Goal: Find specific page/section: Find specific page/section

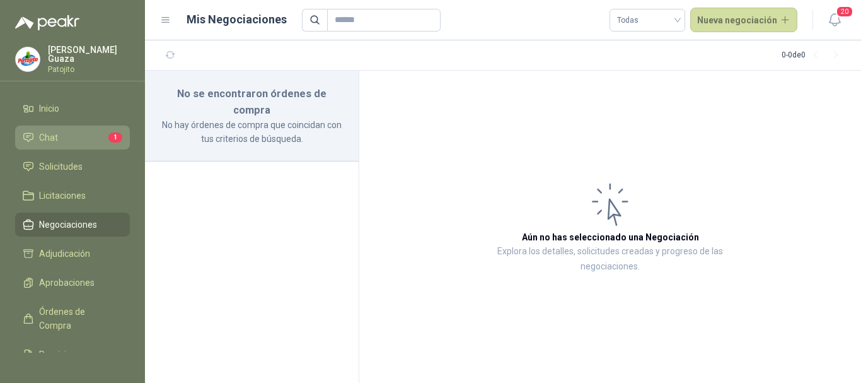
click at [92, 142] on li "Chat 1" at bounding box center [73, 138] width 100 height 14
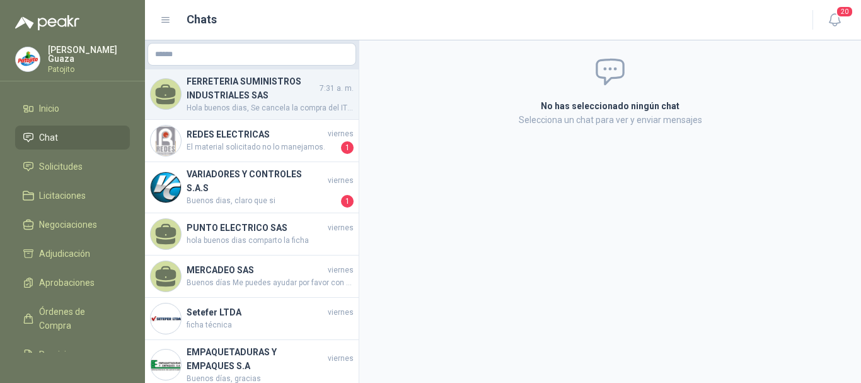
click at [255, 102] on span "Hola buenos dias, Se cancela la compra del ITEMS FUSBILE RAPIDO 10X38MM 10AMP. …" at bounding box center [270, 108] width 167 height 12
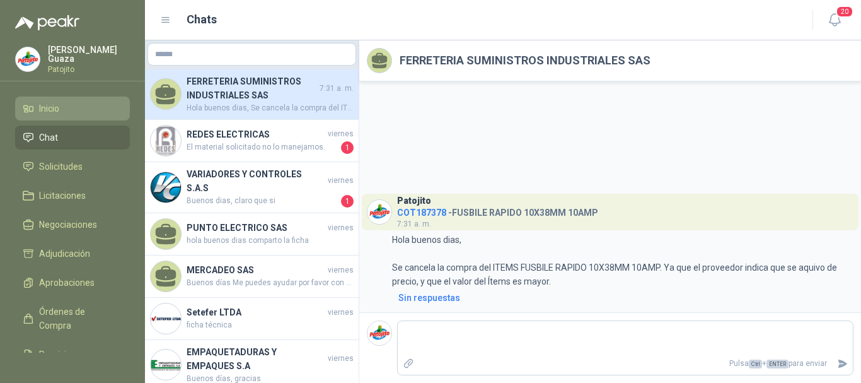
click at [40, 117] on link "Inicio" at bounding box center [72, 108] width 115 height 24
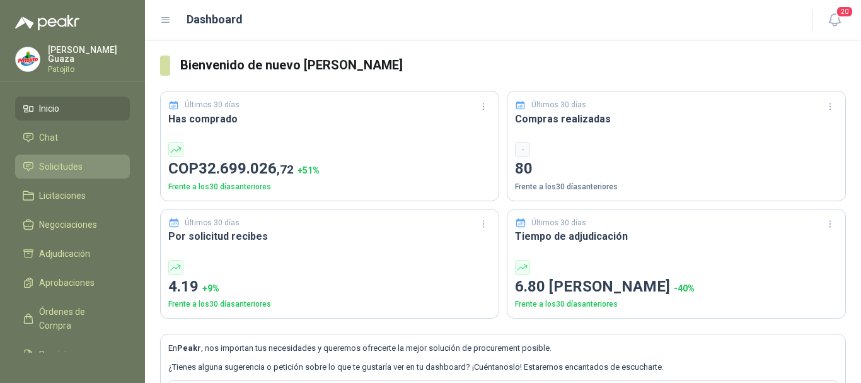
click at [64, 160] on span "Solicitudes" at bounding box center [61, 167] width 44 height 14
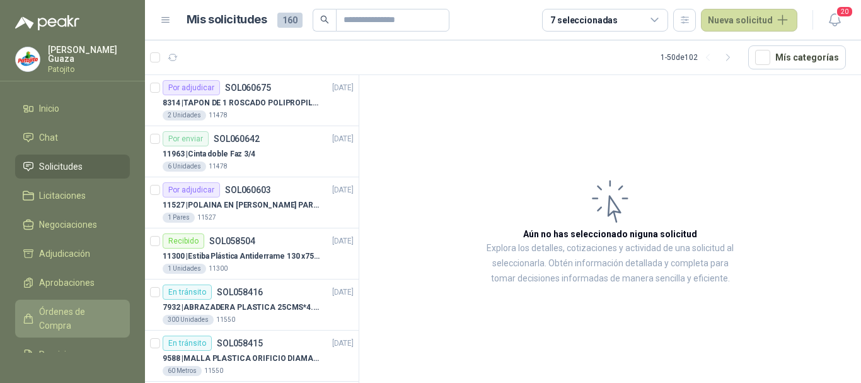
click at [76, 316] on span "Órdenes de Compra" at bounding box center [78, 319] width 79 height 28
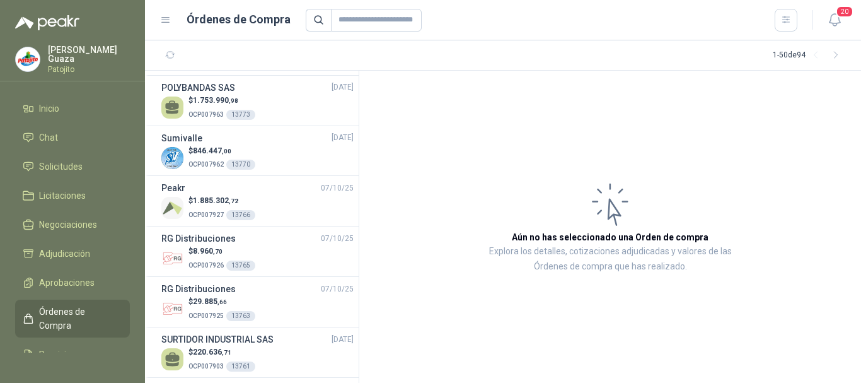
scroll to position [441, 0]
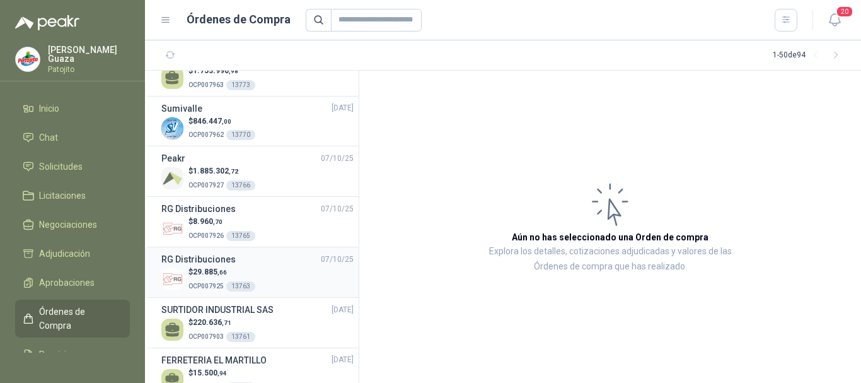
click at [204, 262] on h3 "RG Distribuciones" at bounding box center [198, 259] width 74 height 14
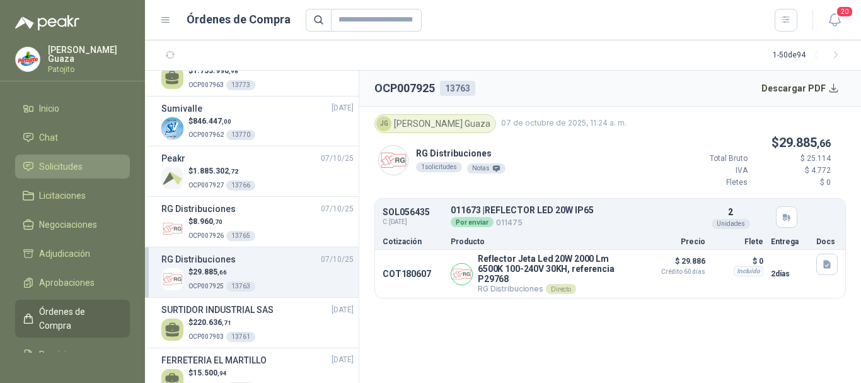
click at [80, 173] on span "Solicitudes" at bounding box center [61, 167] width 44 height 14
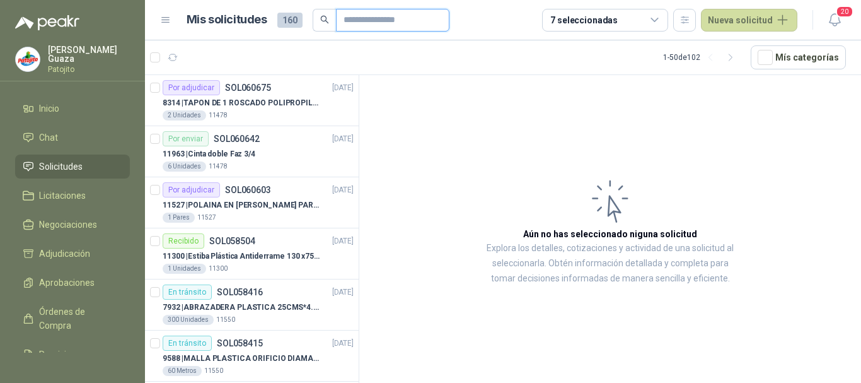
click at [362, 15] on input "text" at bounding box center [388, 19] width 88 height 21
type input "******"
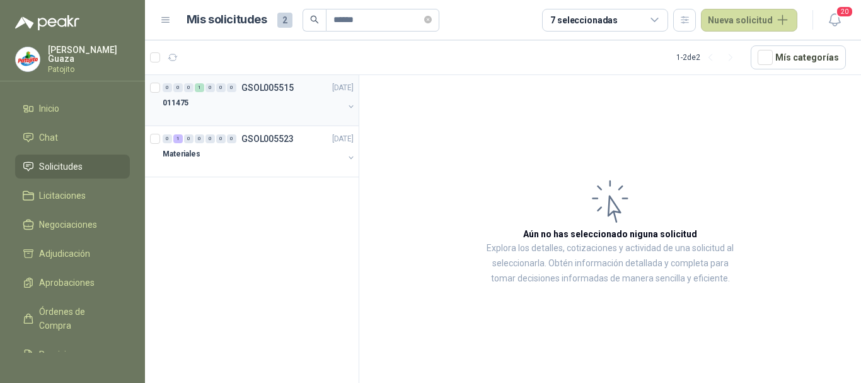
click at [285, 95] on div "0 0 0 1 0 0 0 GSOL005515 [DATE]" at bounding box center [260, 87] width 194 height 15
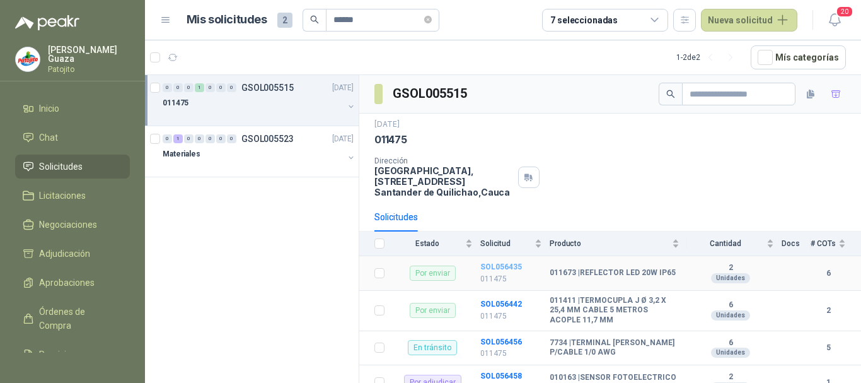
click at [509, 269] on b "SOL056435" at bounding box center [501, 266] width 42 height 9
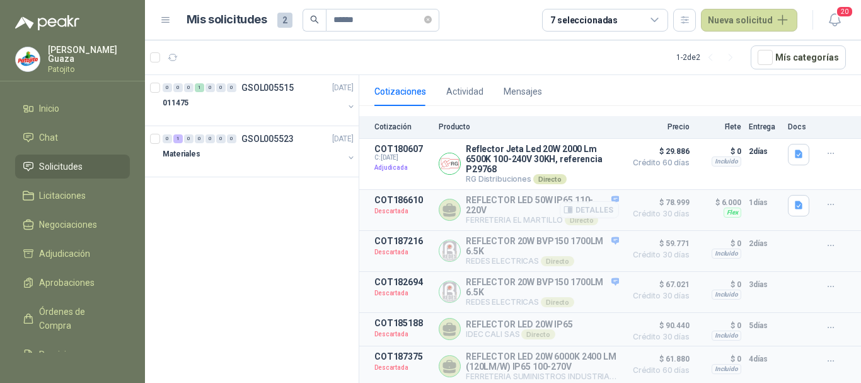
scroll to position [128, 0]
click at [795, 201] on icon "button" at bounding box center [799, 205] width 8 height 8
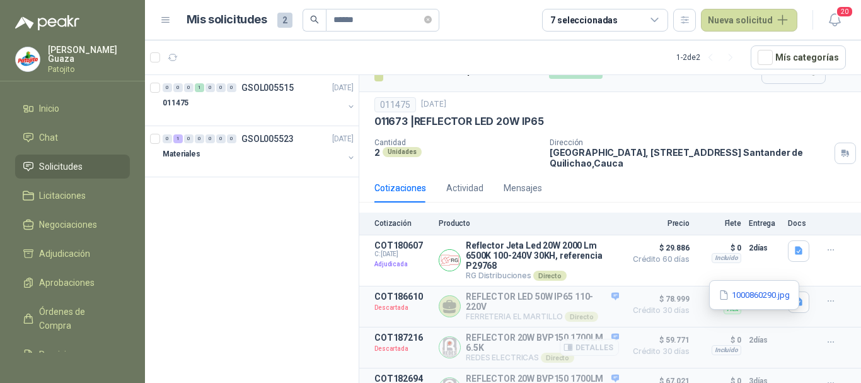
scroll to position [2, 0]
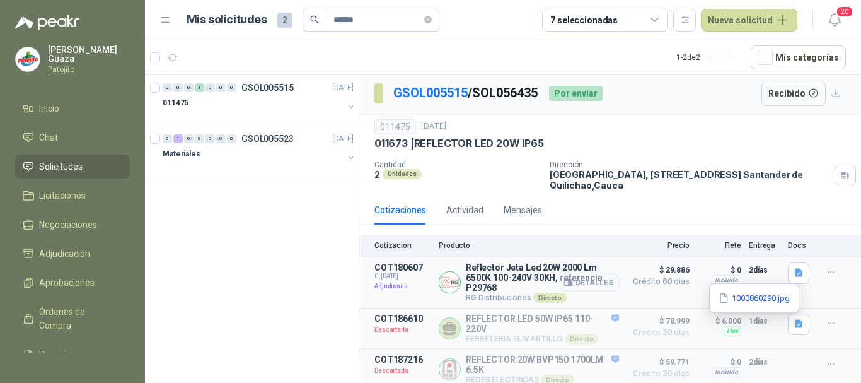
click at [578, 282] on button "Detalles" at bounding box center [589, 282] width 59 height 17
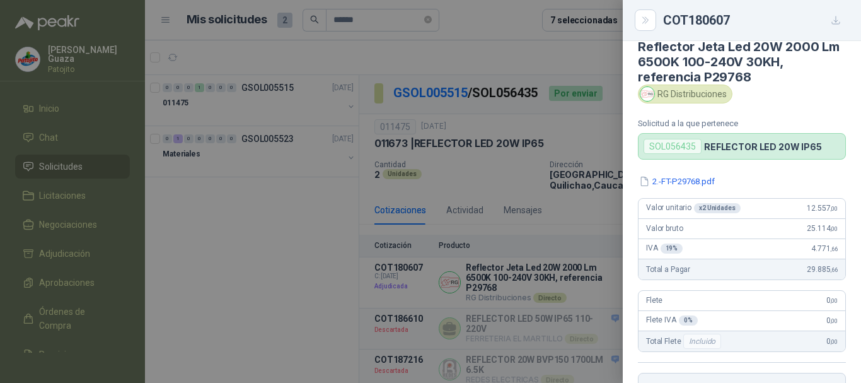
scroll to position [13, 0]
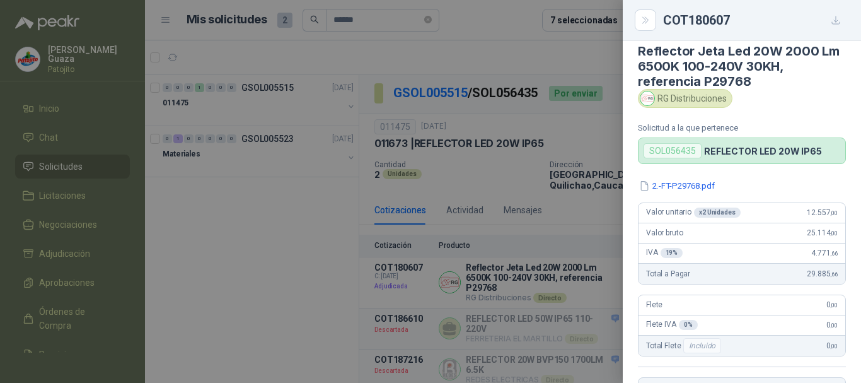
click at [484, 156] on div at bounding box center [430, 191] width 861 height 383
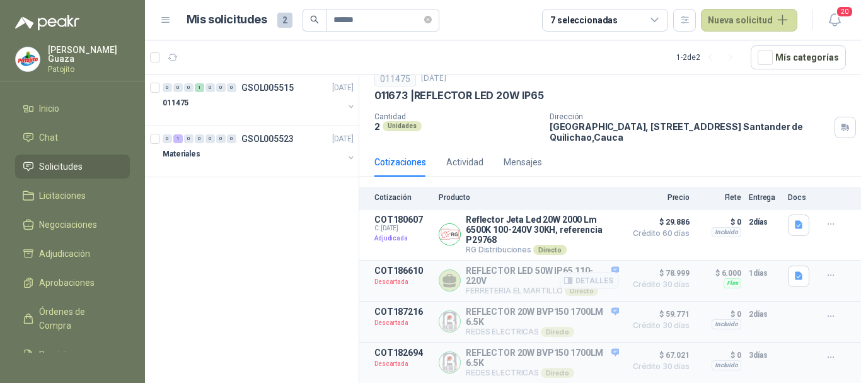
scroll to position [0, 0]
